Goal: Task Accomplishment & Management: Manage account settings

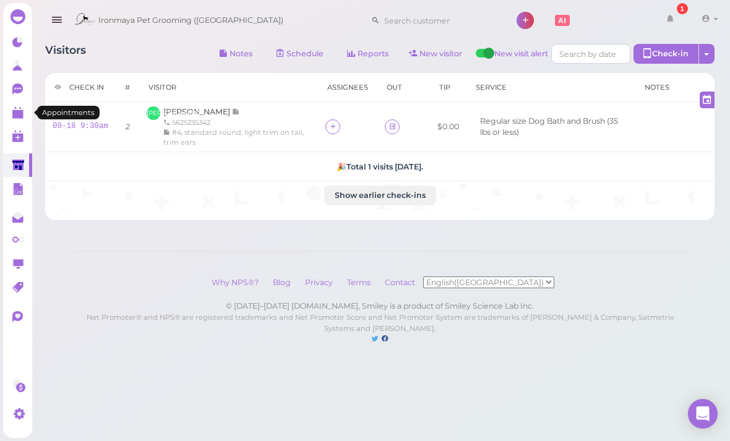
click at [20, 122] on link at bounding box center [17, 112] width 29 height 23
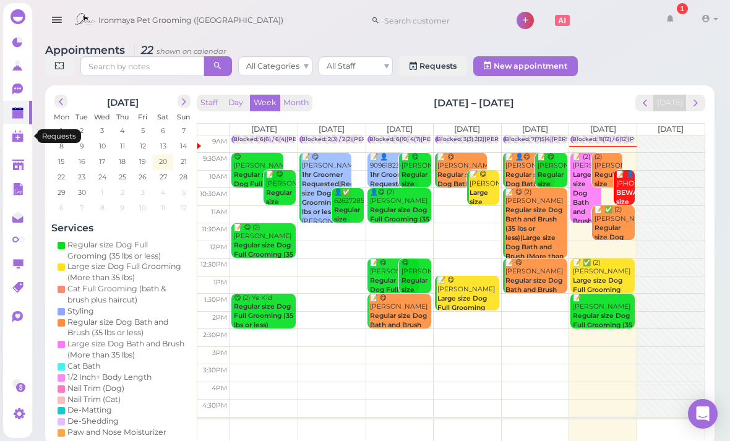
click at [27, 137] on link "0" at bounding box center [17, 135] width 29 height 23
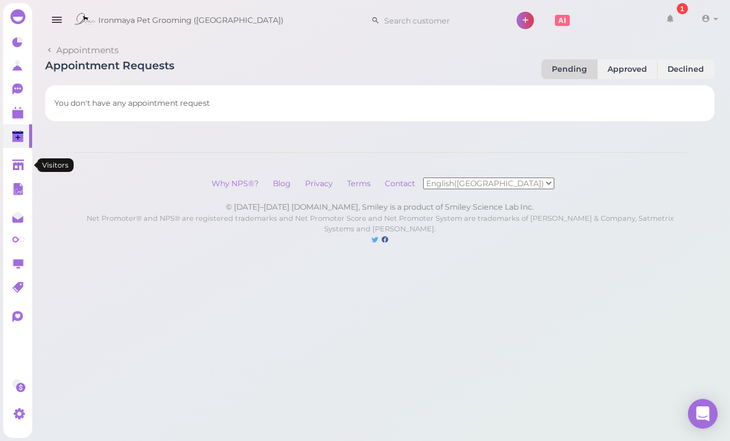
click at [11, 167] on link at bounding box center [17, 164] width 29 height 23
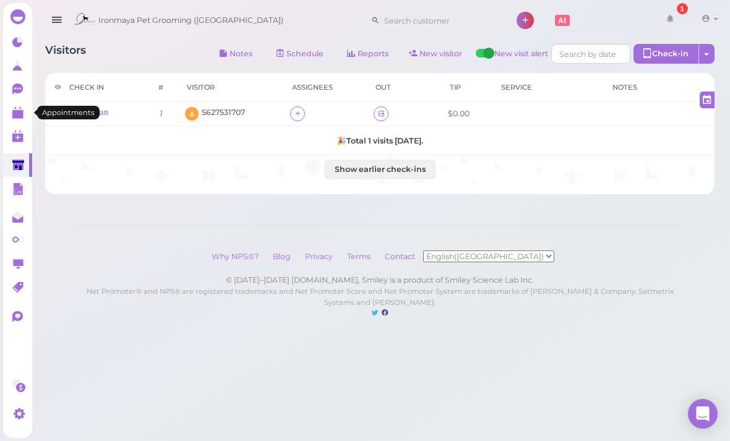
click at [20, 110] on polygon at bounding box center [17, 109] width 11 height 2
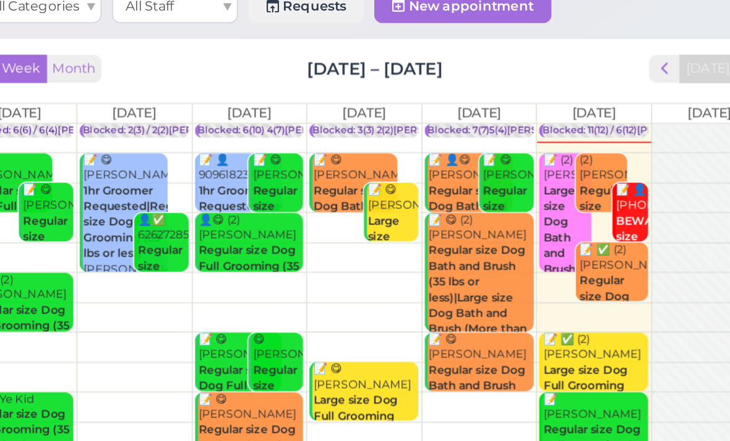
click at [572, 171] on b "Large size Dog Bath and Brush (More than 35 lbs)|Large size Dog Full Grooming (…" at bounding box center [588, 244] width 33 height 146
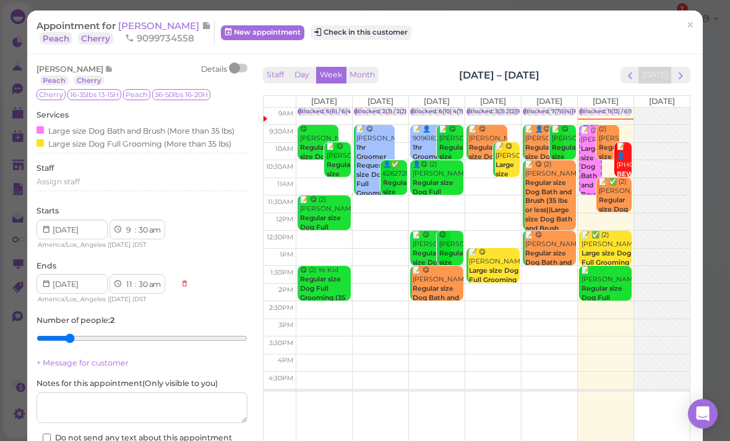
click at [175, 28] on span "[PERSON_NAME]" at bounding box center [159, 26] width 83 height 12
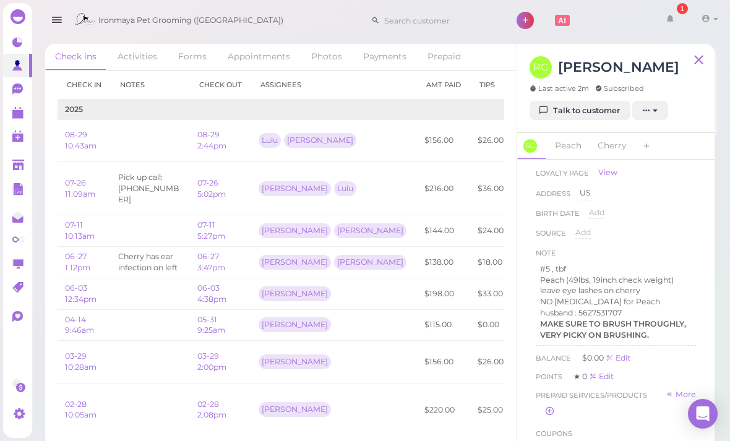
scroll to position [121, 0]
